Goal: Task Accomplishment & Management: Manage account settings

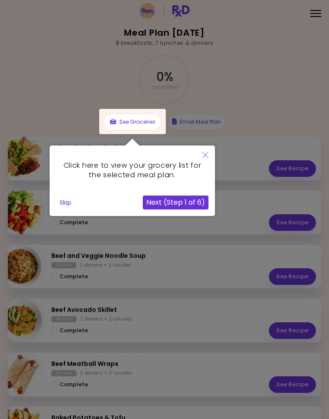
click at [208, 150] on button "Close" at bounding box center [205, 156] width 19 height 20
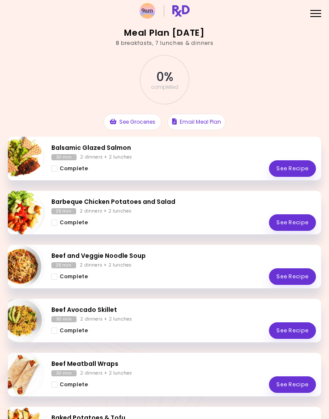
click at [183, 208] on div "25 min 2 dinners + 2 lunches" at bounding box center [183, 211] width 265 height 6
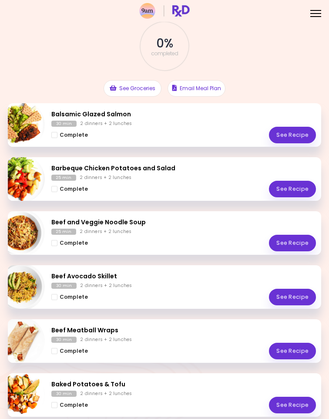
scroll to position [46, 0]
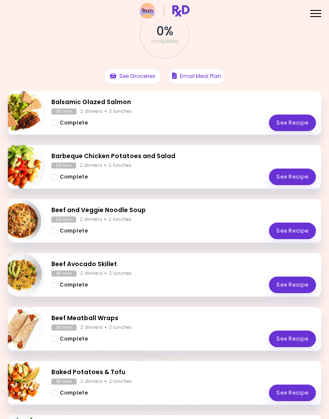
click at [188, 212] on h2 "Beef and Veggie Noodle Soup" at bounding box center [183, 210] width 265 height 9
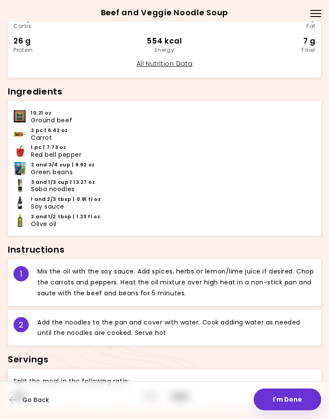
scroll to position [244, 0]
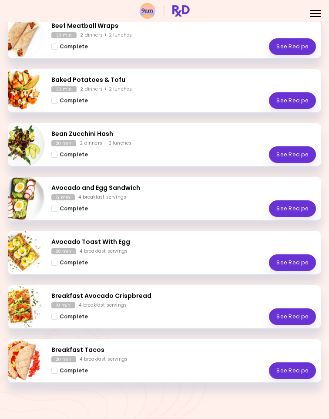
scroll to position [349, 0]
click at [56, 98] on span "Complete - Baked Potatoes & Tofu" at bounding box center [54, 101] width 6 height 6
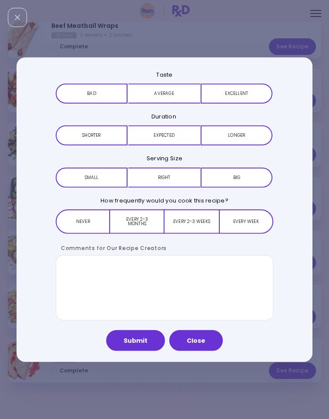
click at [183, 134] on button "Expected" at bounding box center [165, 135] width 72 height 20
click at [186, 89] on button "Average" at bounding box center [165, 94] width 72 height 20
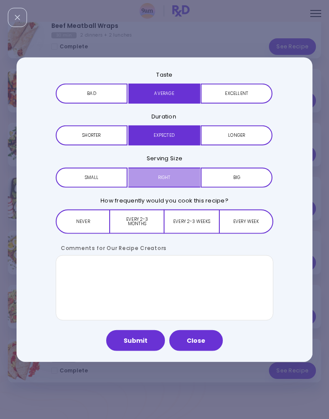
click at [171, 173] on button "Right" at bounding box center [165, 177] width 72 height 20
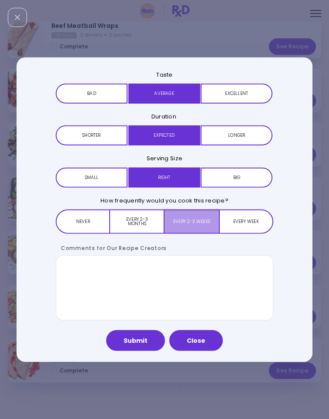
click at [202, 224] on button "Every 2-3 weeks" at bounding box center [192, 221] width 54 height 24
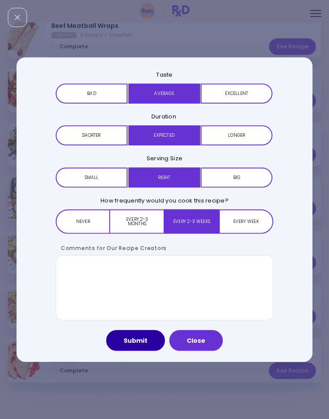
click at [139, 337] on button "Submit" at bounding box center [135, 340] width 59 height 21
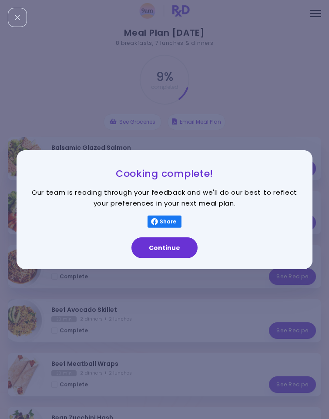
click at [186, 251] on button "Continue" at bounding box center [165, 247] width 66 height 21
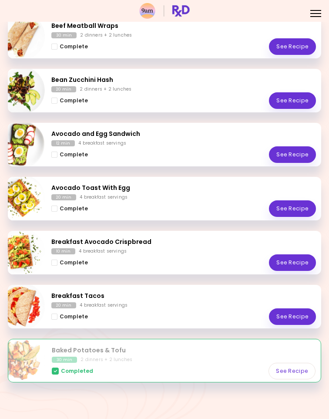
scroll to position [349, 0]
click at [96, 237] on h2 "Breakfast Avocado Crispbread" at bounding box center [183, 241] width 265 height 9
click at [141, 237] on h2 "Breakfast Avocado Crispbread" at bounding box center [183, 241] width 265 height 9
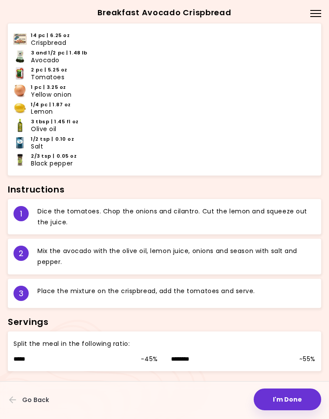
scroll to position [323, 0]
click at [280, 389] on button "I'm Done" at bounding box center [288, 400] width 68 height 22
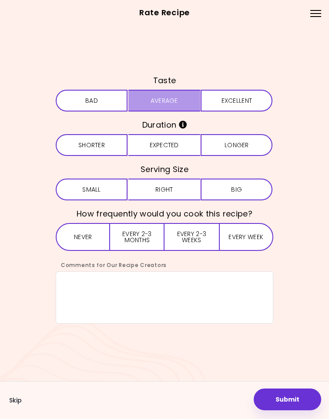
click at [176, 95] on button "Average" at bounding box center [165, 101] width 72 height 22
click at [179, 136] on button "Expected" at bounding box center [165, 145] width 72 height 22
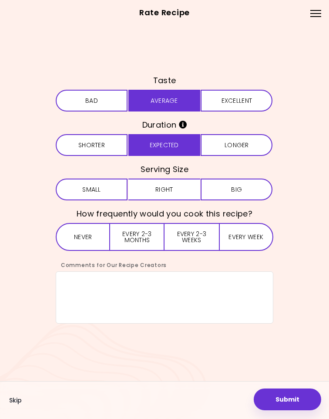
click at [173, 182] on button "Right" at bounding box center [165, 190] width 72 height 22
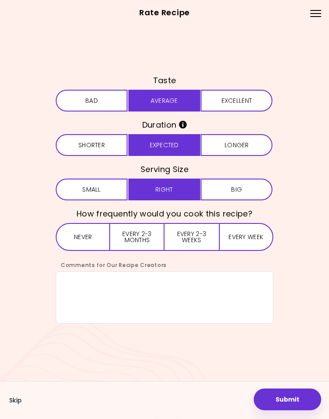
click at [197, 226] on button "Every 2-3 weeks" at bounding box center [192, 237] width 54 height 28
click at [273, 389] on button "Submit" at bounding box center [288, 400] width 68 height 22
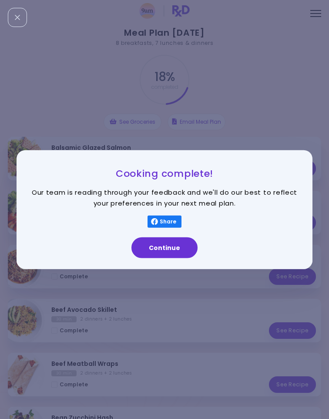
click at [175, 246] on button "Continue" at bounding box center [165, 247] width 66 height 21
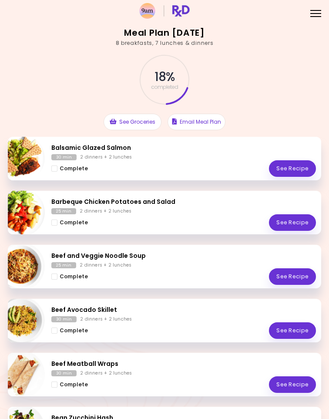
click at [196, 152] on h2 "Balsamic Glazed Salmon" at bounding box center [183, 147] width 265 height 9
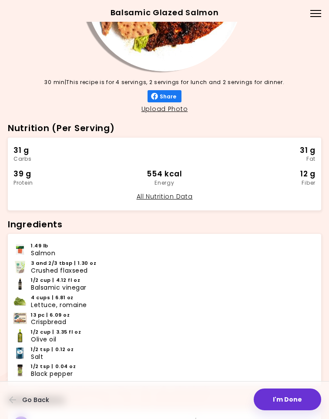
scroll to position [111, 0]
